Goal: Complete application form

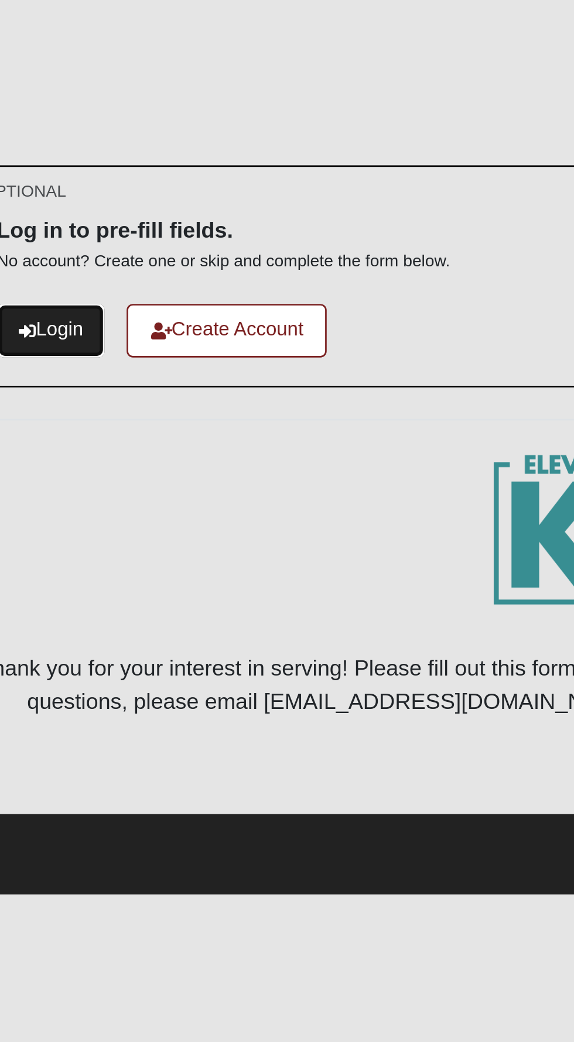
click at [63, 118] on link "Login" at bounding box center [56, 122] width 40 height 19
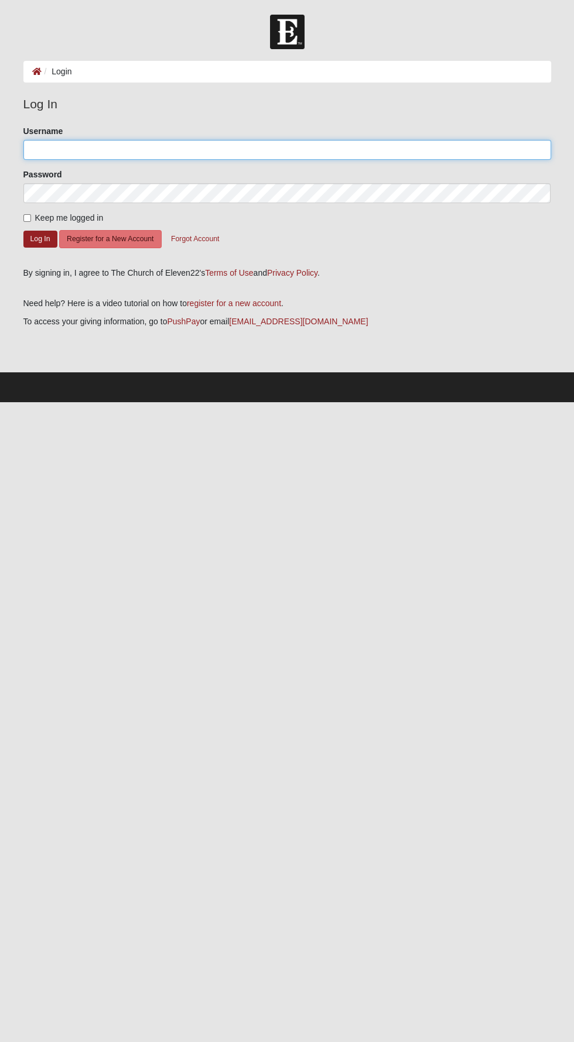
click at [311, 149] on input "Username" at bounding box center [286, 150] width 527 height 20
type input "jackiemcrae912@gmail.com"
click at [23, 231] on button "Log In" at bounding box center [40, 239] width 34 height 17
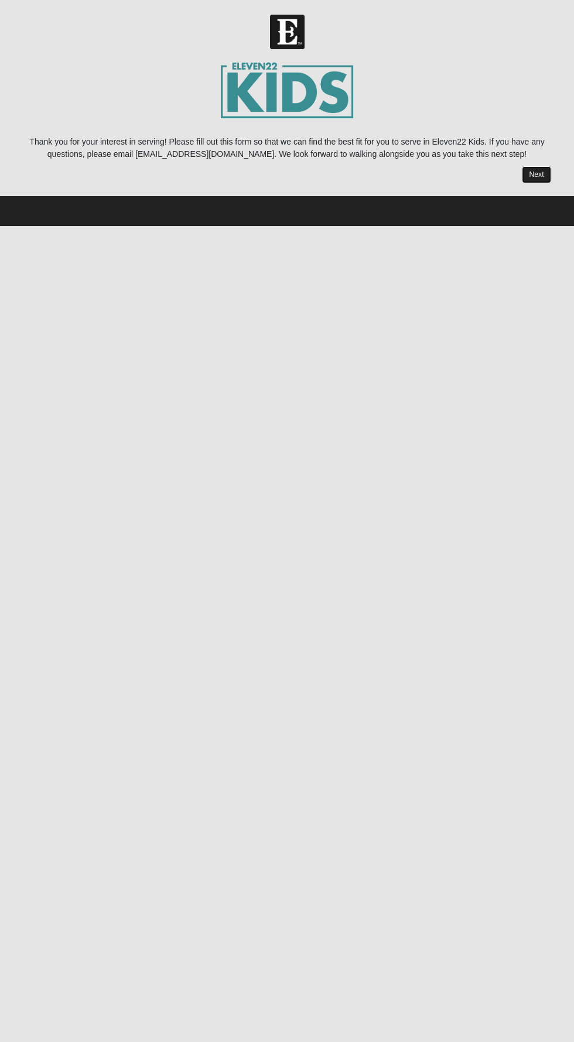
click at [527, 180] on link "Next" at bounding box center [535, 174] width 29 height 17
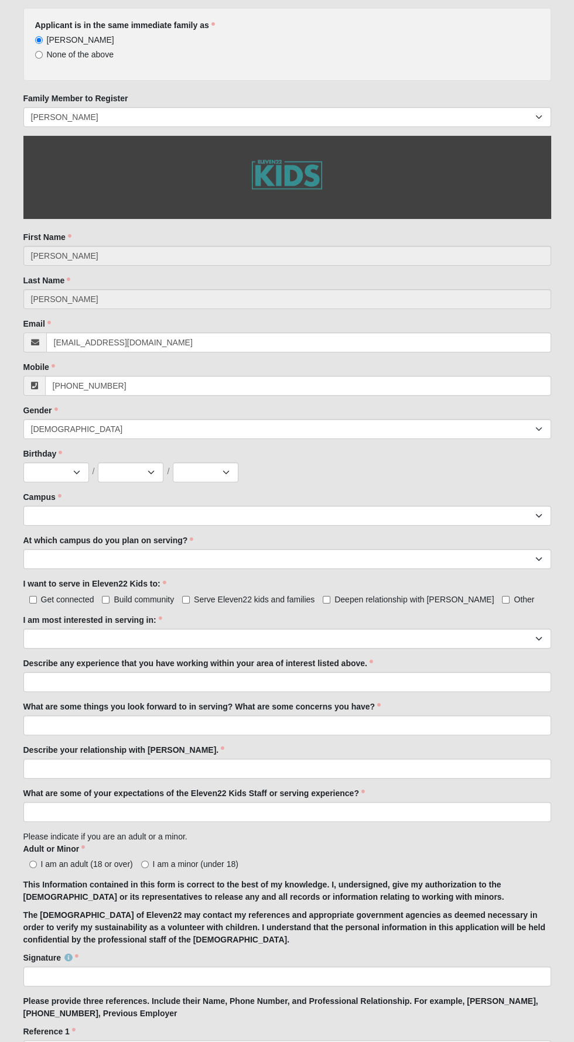
scroll to position [133, 0]
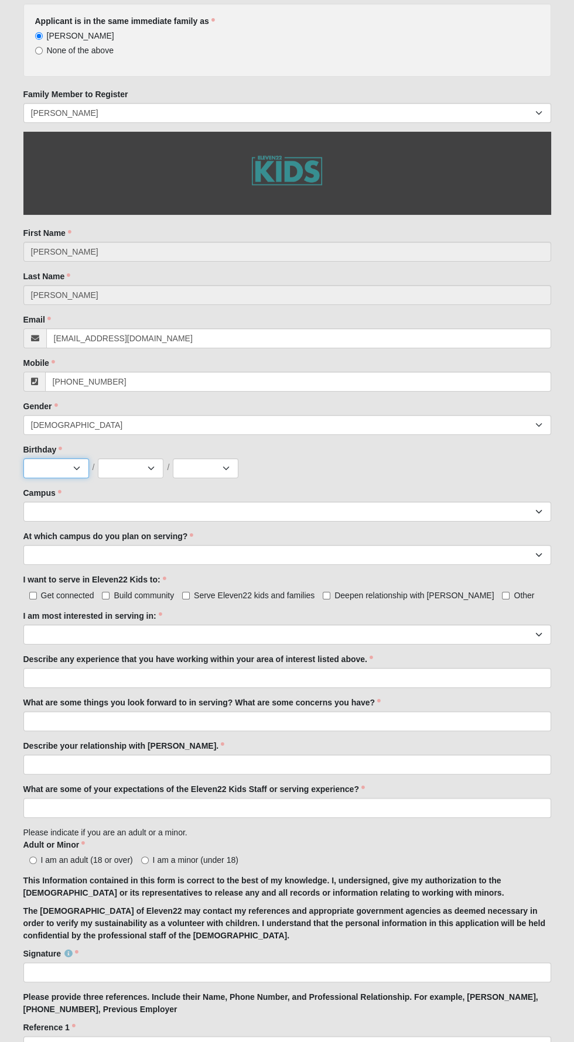
click at [77, 473] on select "Jan Feb Mar Apr May Jun [DATE] Aug Sep Oct Nov Dec" at bounding box center [56, 468] width 66 height 20
select select "9"
click at [154, 458] on select "1 2 3 4 5 6 7 8 9 10 11 12 13 14 15 16 17 18 19 20 21 22 23 24 25 26 27 28 29 3…" at bounding box center [131, 468] width 66 height 20
select select "12"
click at [224, 461] on select "2025 2024 2023 2022 2021 2020 2019 2018 2017 2016 2015 2014 2013 2012 2011 2010…" at bounding box center [206, 468] width 66 height 20
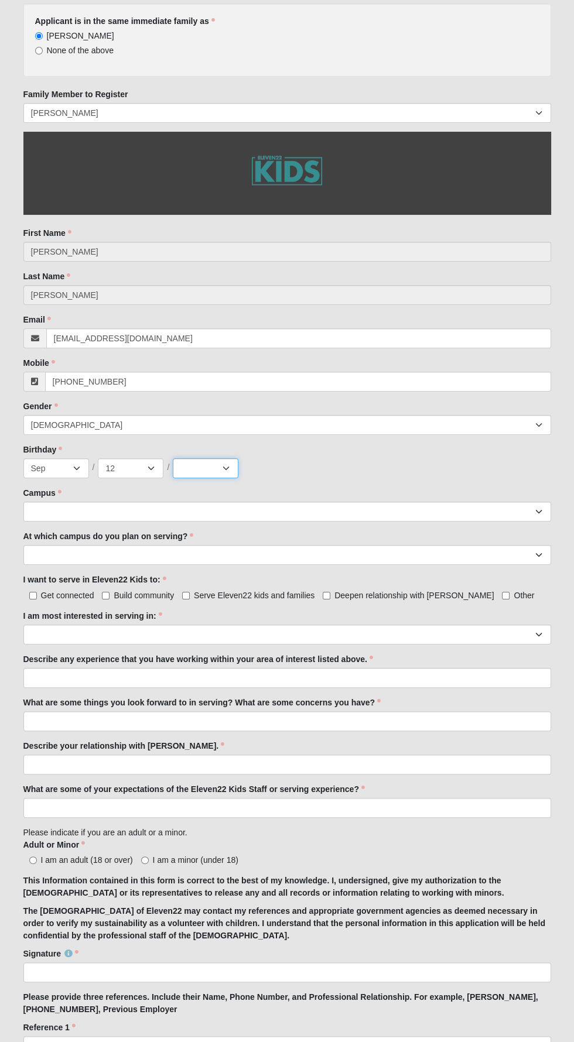
select select "1986"
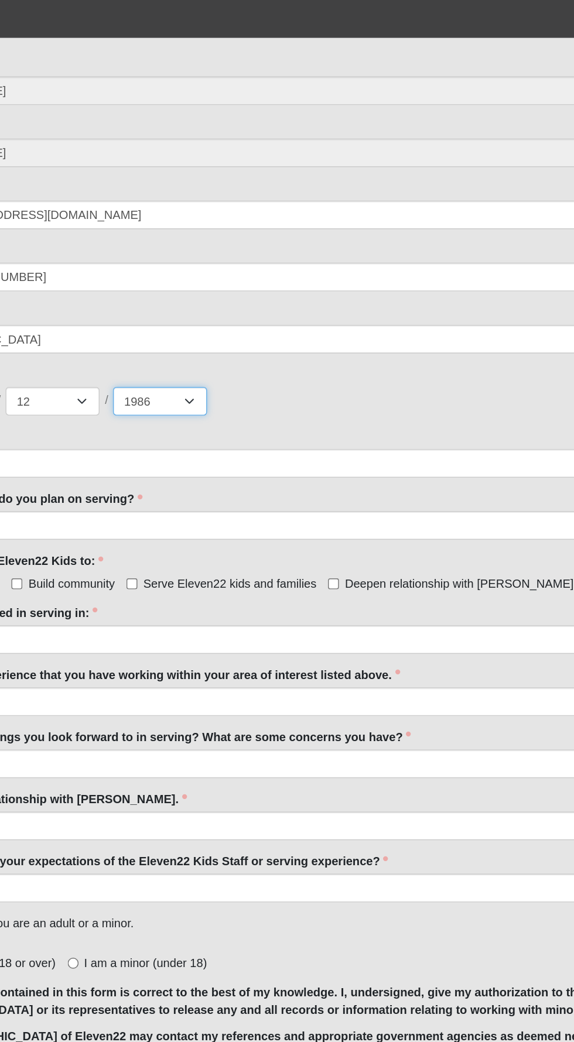
scroll to position [135, 0]
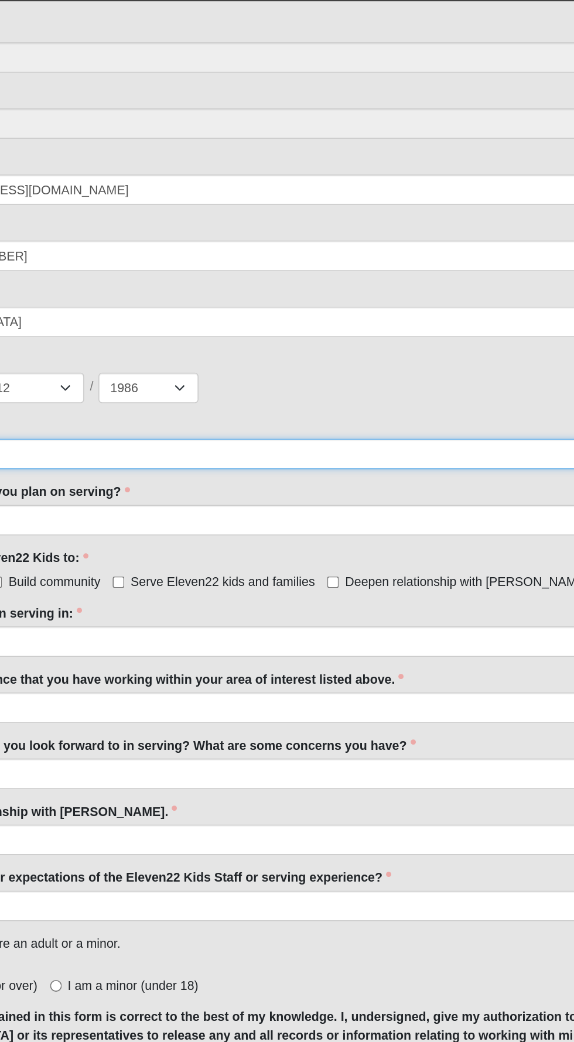
click at [384, 499] on select "Arlington Baymeadows Eleven22 Online [PERSON_NAME][GEOGRAPHIC_DATA] Jesup [GEOG…" at bounding box center [286, 509] width 527 height 20
select select "13"
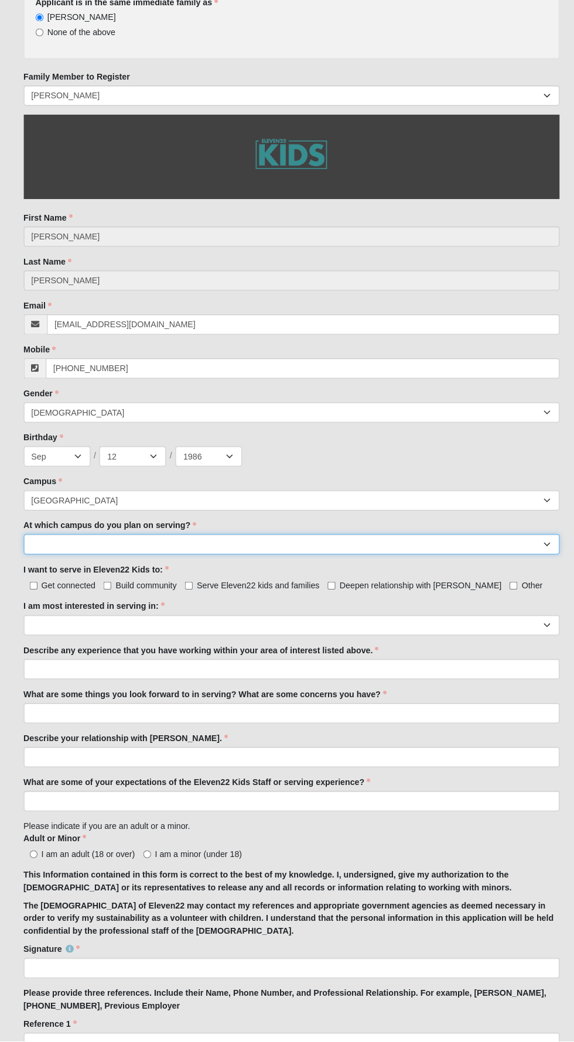
click at [450, 552] on select "[GEOGRAPHIC_DATA] [PERSON_NAME][GEOGRAPHIC_DATA] [GEOGRAPHIC_DATA] [GEOGRAPHIC_…" at bounding box center [286, 552] width 527 height 20
select select "[GEOGRAPHIC_DATA]"
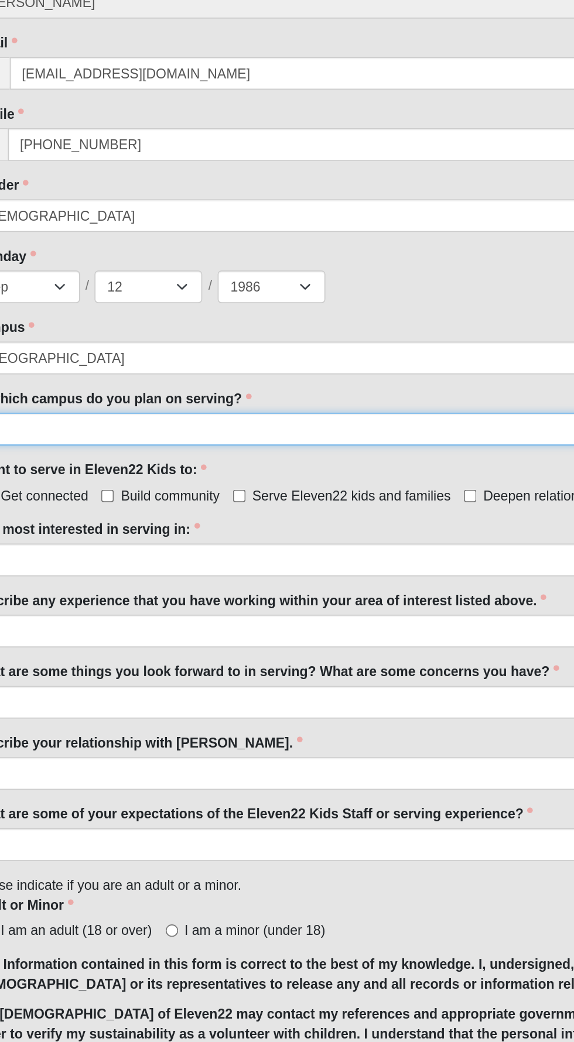
scroll to position [138, 0]
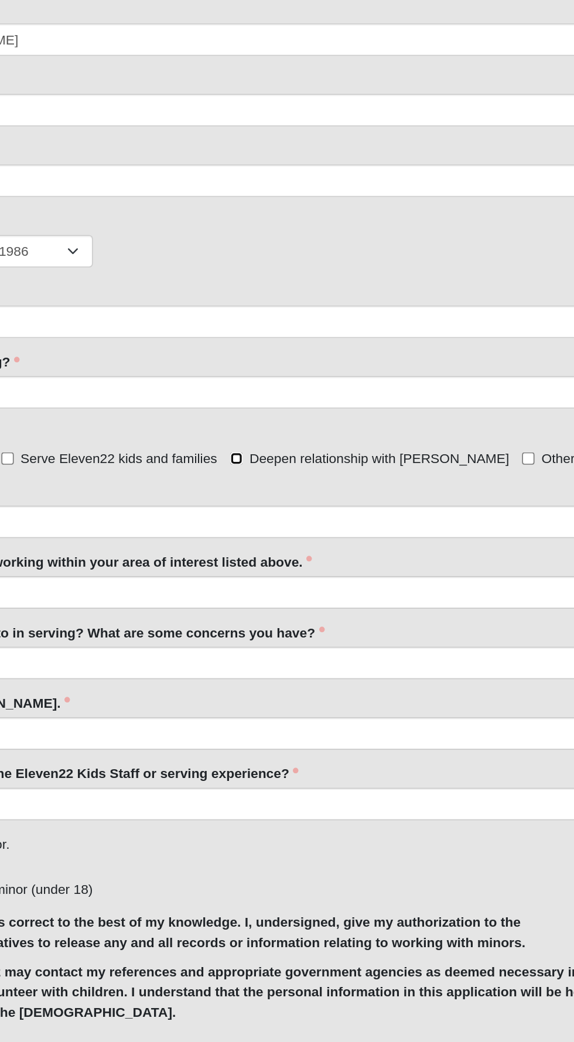
click at [325, 590] on input "Deepen relationship with [PERSON_NAME]" at bounding box center [326, 590] width 8 height 8
checkbox input "true"
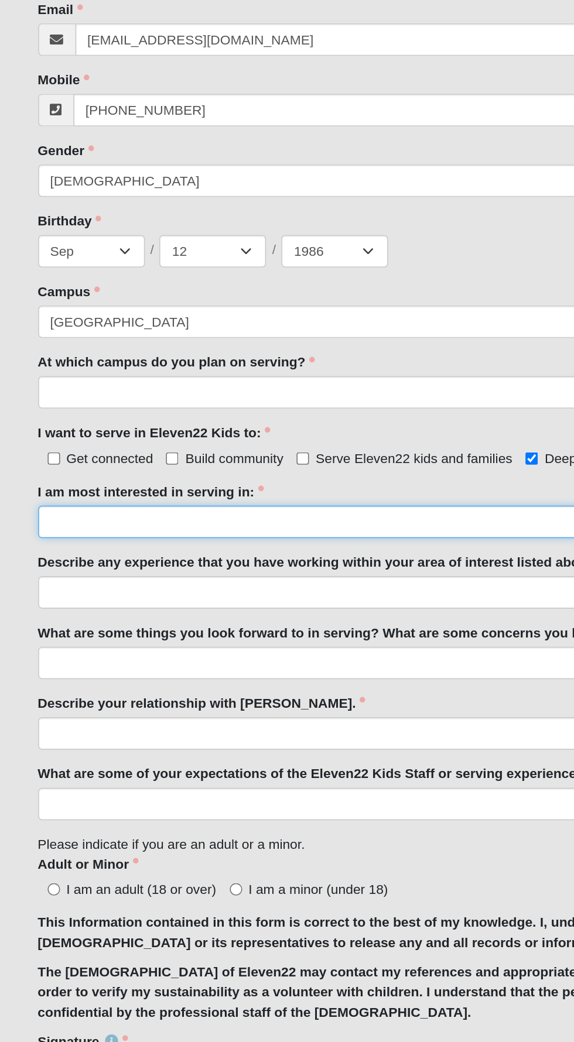
click at [263, 636] on select "Registration Tour Guide Preschool Disciple Group Leader Elementary Disciple Gro…" at bounding box center [286, 629] width 527 height 20
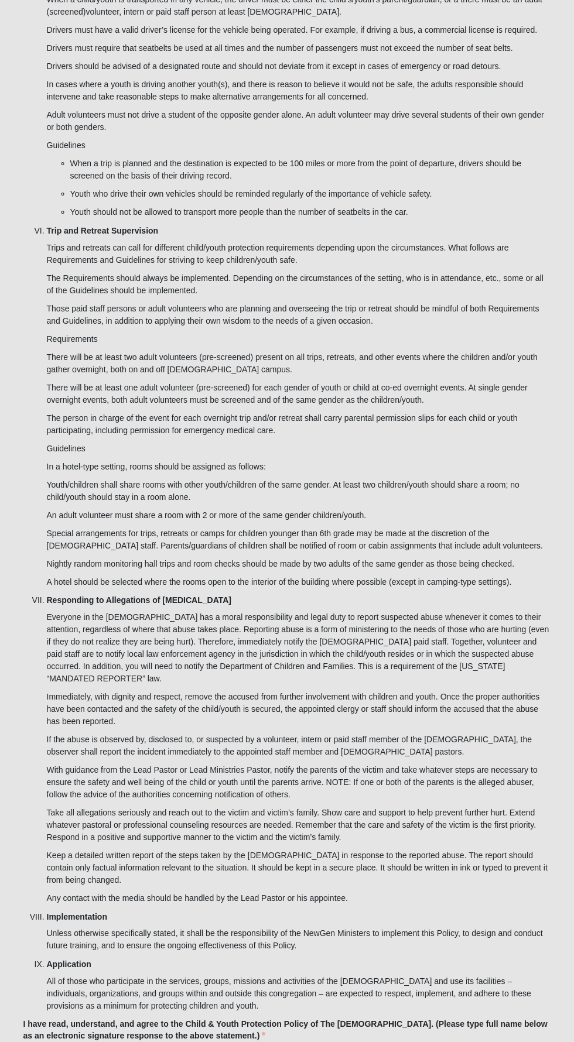
scroll to position [3301, 0]
